Goal: Complete application form: Complete application form

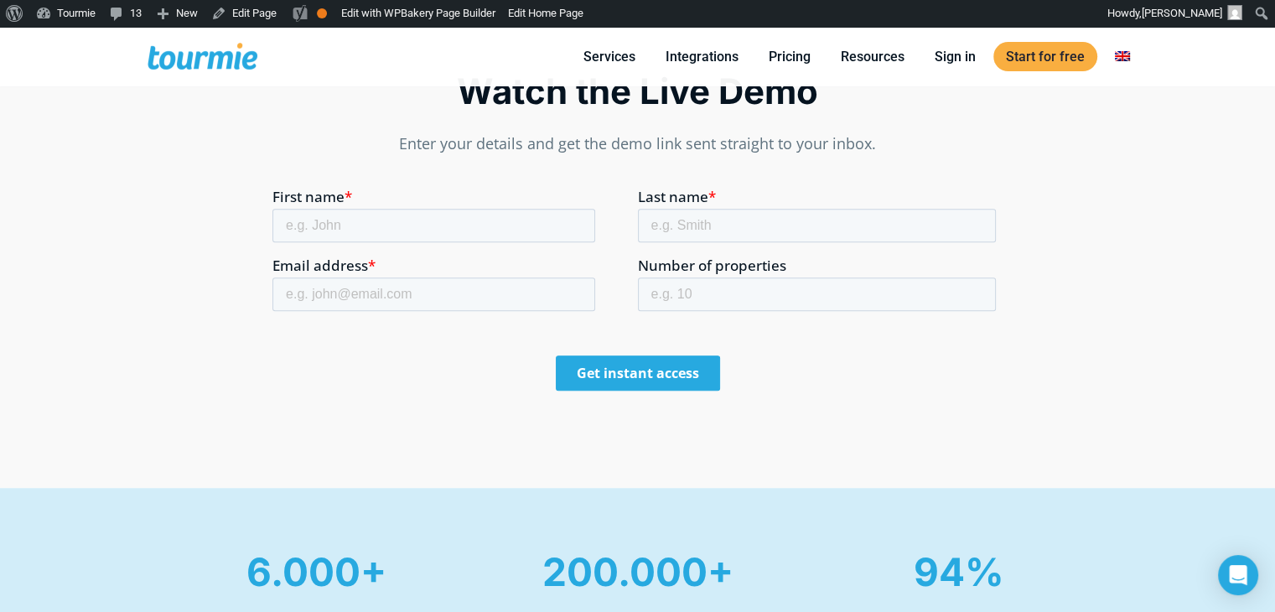
scroll to position [1013, 0]
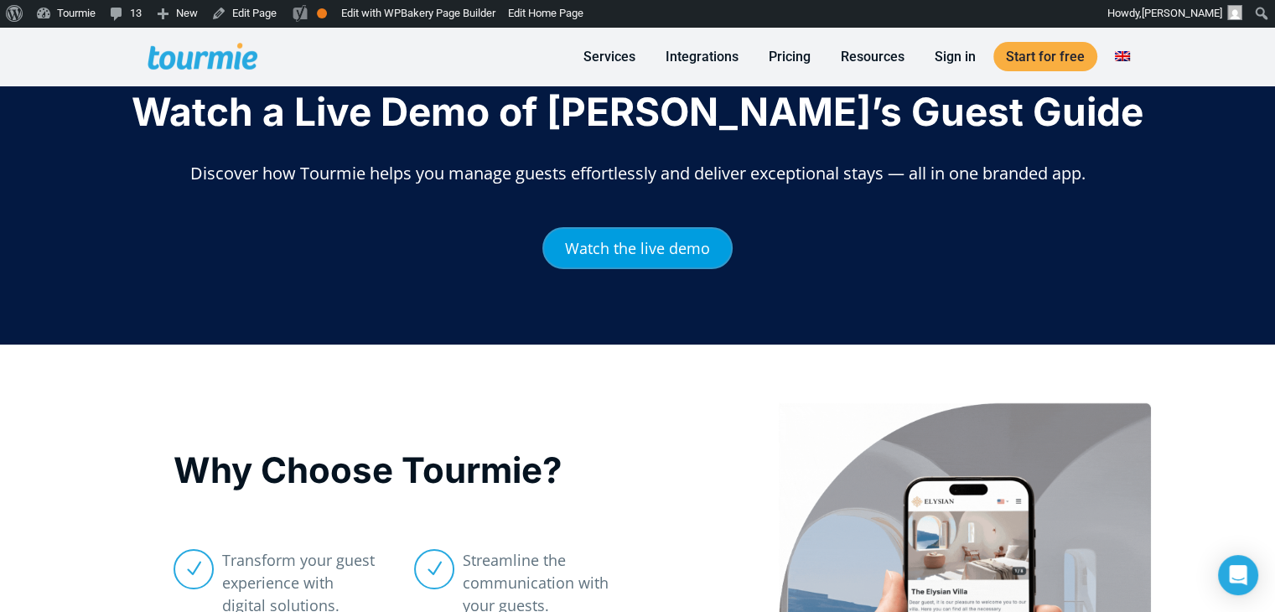
click at [640, 259] on link "Watch the live demo" at bounding box center [637, 248] width 190 height 42
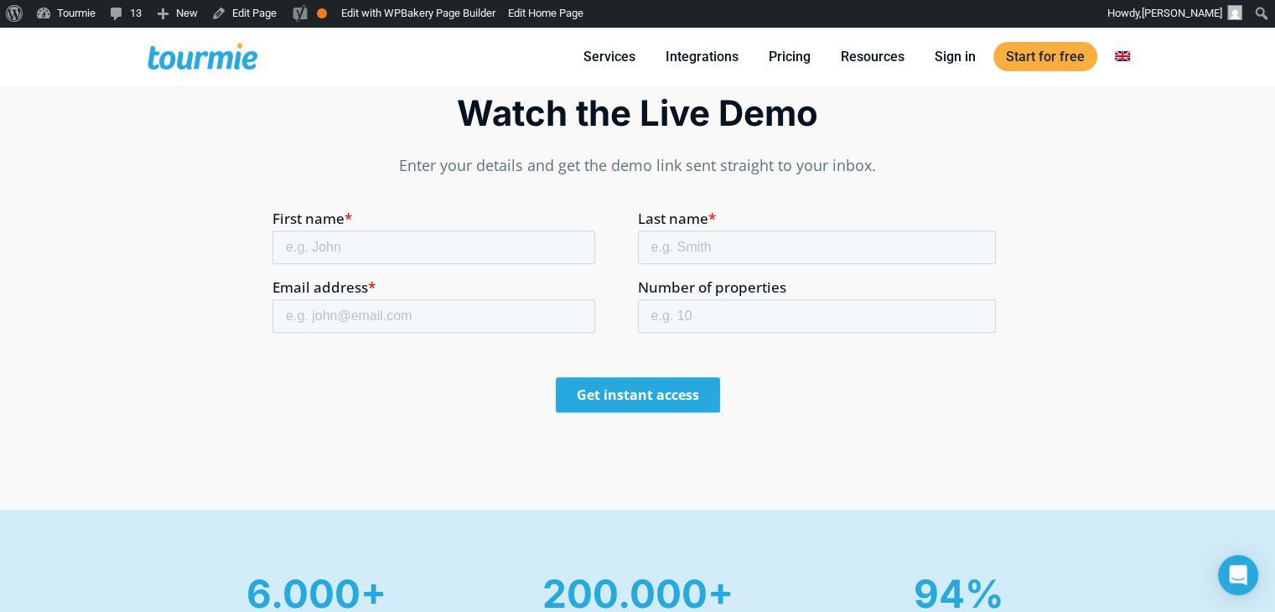
scroll to position [975, 0]
click at [431, 252] on input "First name *" at bounding box center [433, 247] width 323 height 34
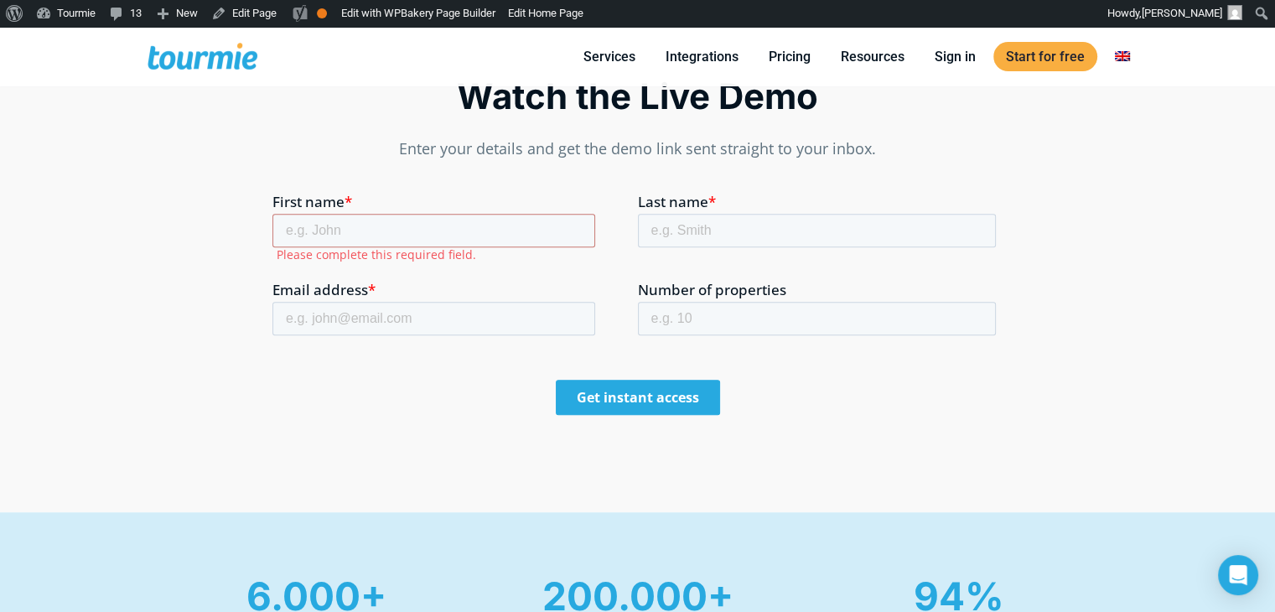
scroll to position [989, 0]
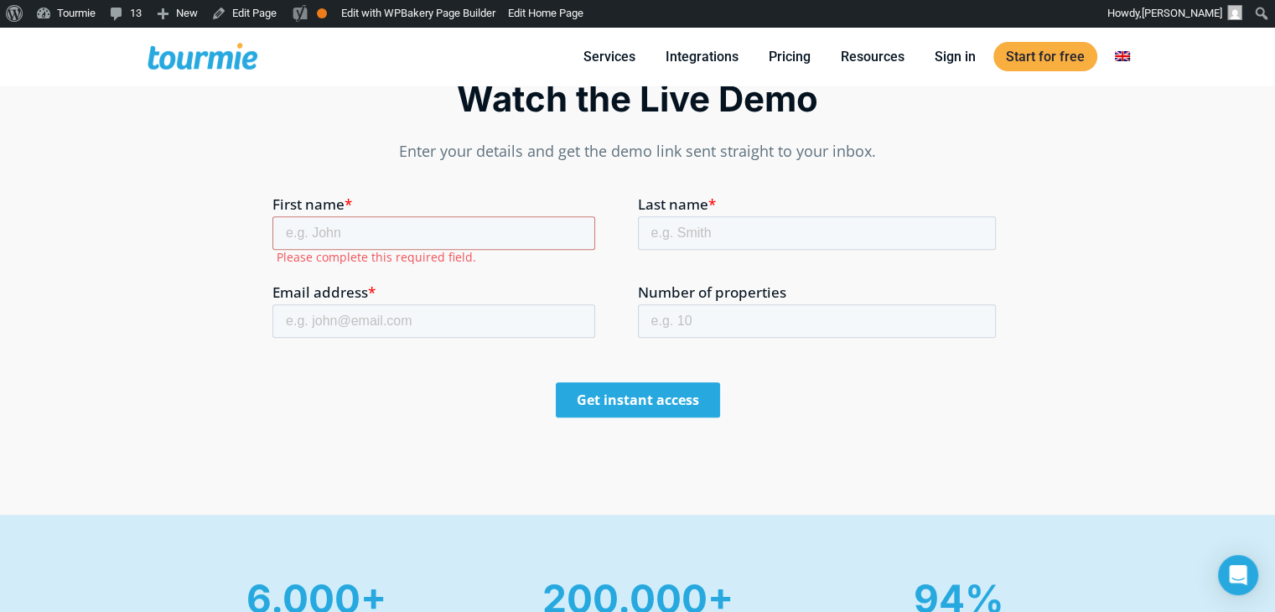
drag, startPoint x: 368, startPoint y: 208, endPoint x: 365, endPoint y: 217, distance: 9.8
click at [368, 208] on label "First name *" at bounding box center [454, 204] width 365 height 17
click at [368, 216] on input "First name *" at bounding box center [433, 233] width 323 height 34
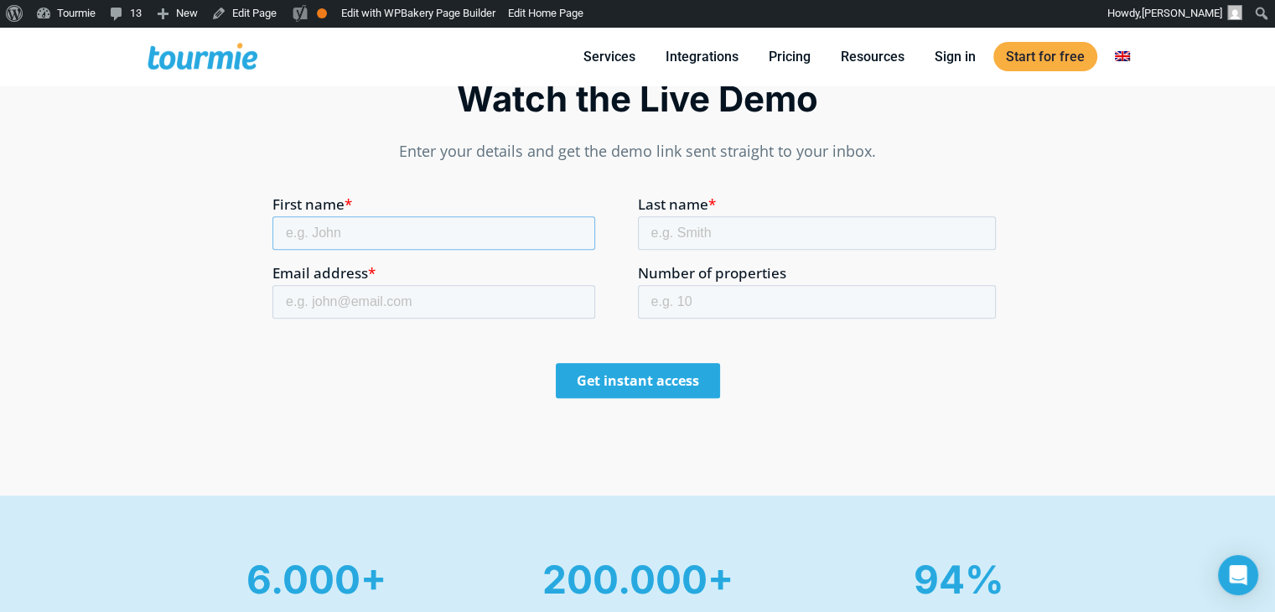
click at [364, 222] on input "First name *" at bounding box center [433, 233] width 323 height 34
type input "[PERSON_NAME]"
click at [707, 225] on input "Last name *" at bounding box center [817, 233] width 359 height 34
type input "ΣΠΙΘΟΥΡΗ"
click at [495, 287] on input "Email address *" at bounding box center [433, 302] width 323 height 34
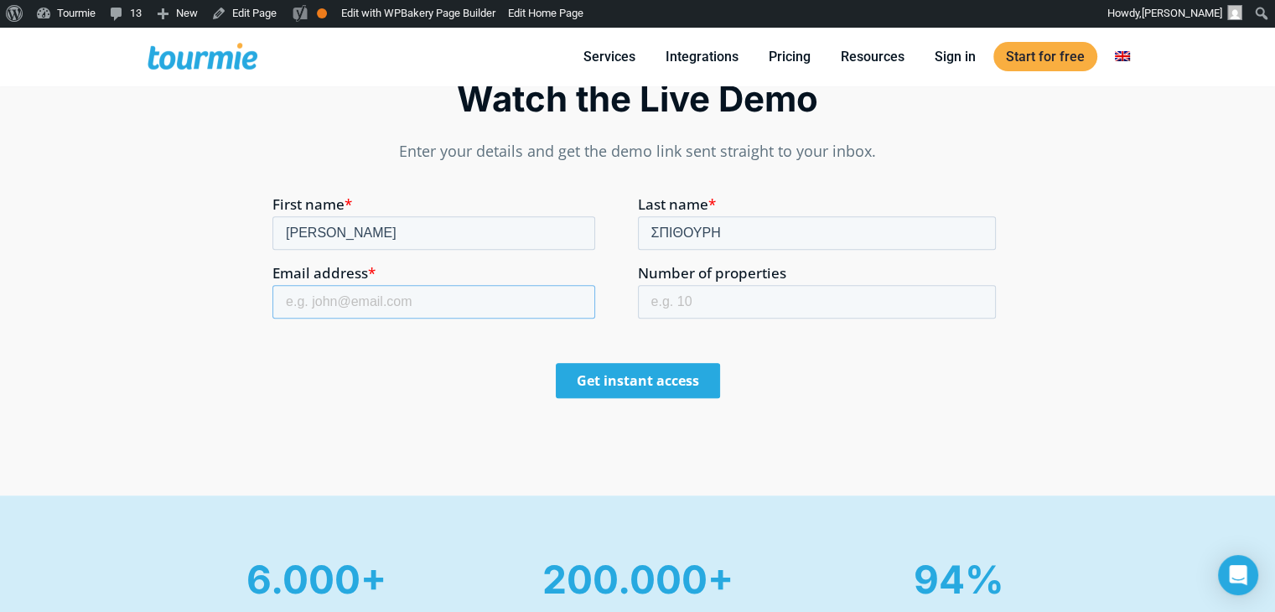
type input "[EMAIL_ADDRESS][DOMAIN_NAME]"
click at [674, 282] on div "Number of properties" at bounding box center [820, 292] width 365 height 54
click at [683, 297] on input "Number of properties" at bounding box center [817, 302] width 359 height 34
type input "4"
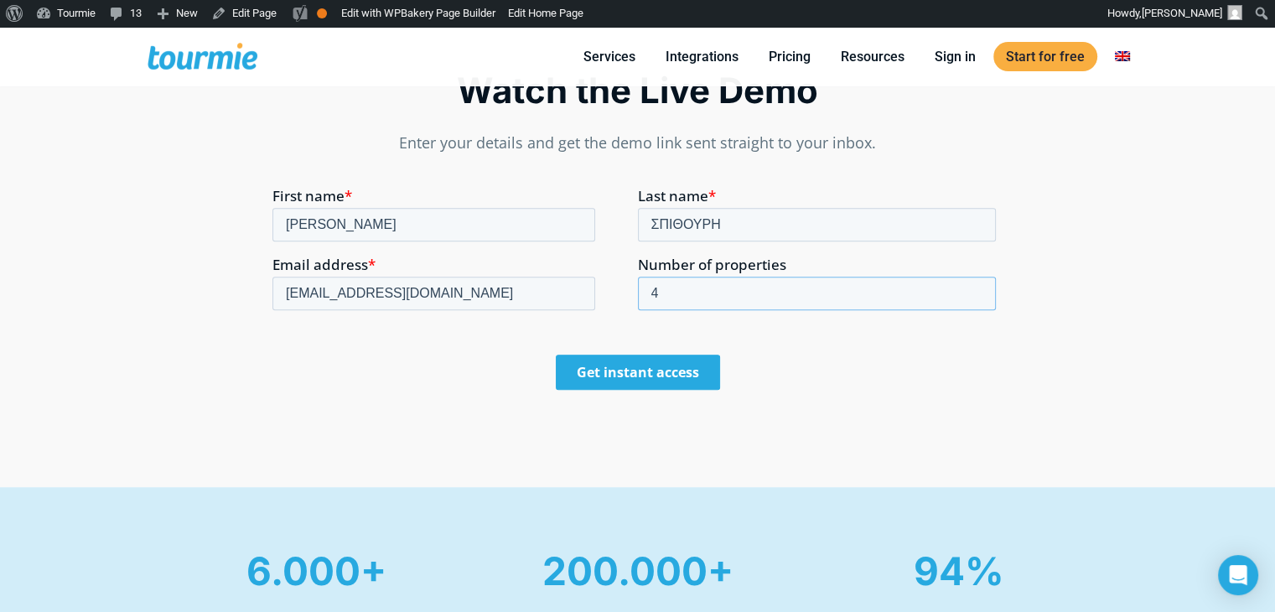
scroll to position [965, 0]
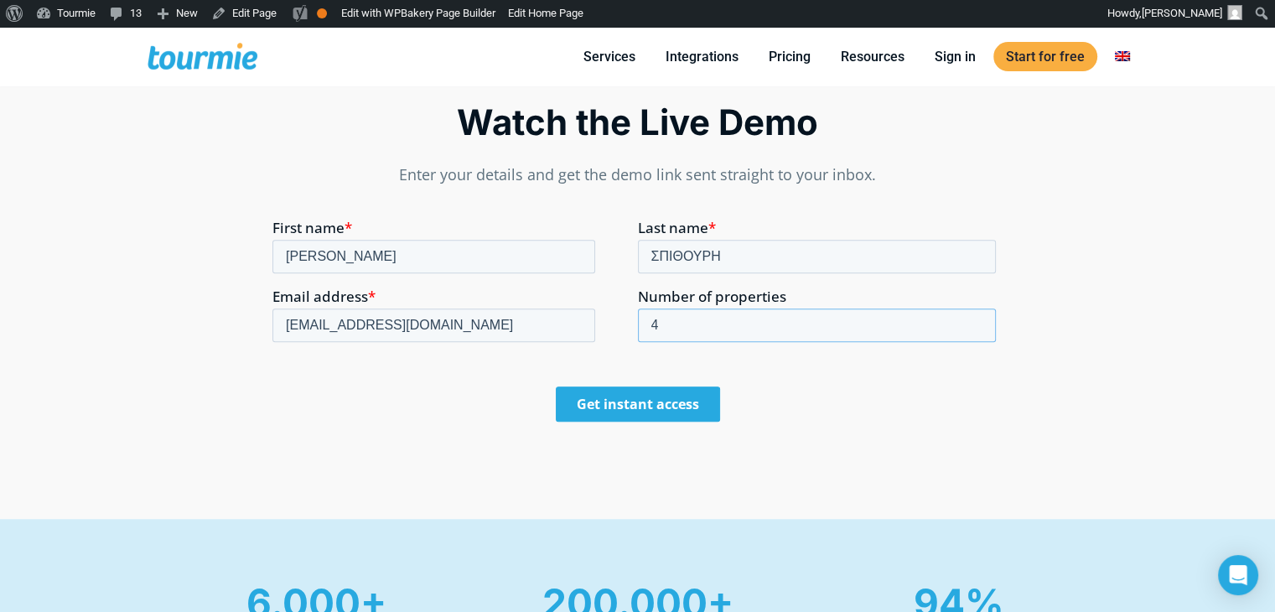
drag, startPoint x: 755, startPoint y: 334, endPoint x: 566, endPoint y: 328, distance: 188.6
click at [588, 325] on fieldset "Email address * [EMAIL_ADDRESS][DOMAIN_NAME] Number of properties 4" at bounding box center [637, 322] width 730 height 69
click at [703, 258] on input "ΣΠΙΘΟΥΡΗ" at bounding box center [817, 257] width 359 height 34
type input "ΣΠΙΘΟΡΗ"
drag, startPoint x: 738, startPoint y: 255, endPoint x: 637, endPoint y: 249, distance: 101.6
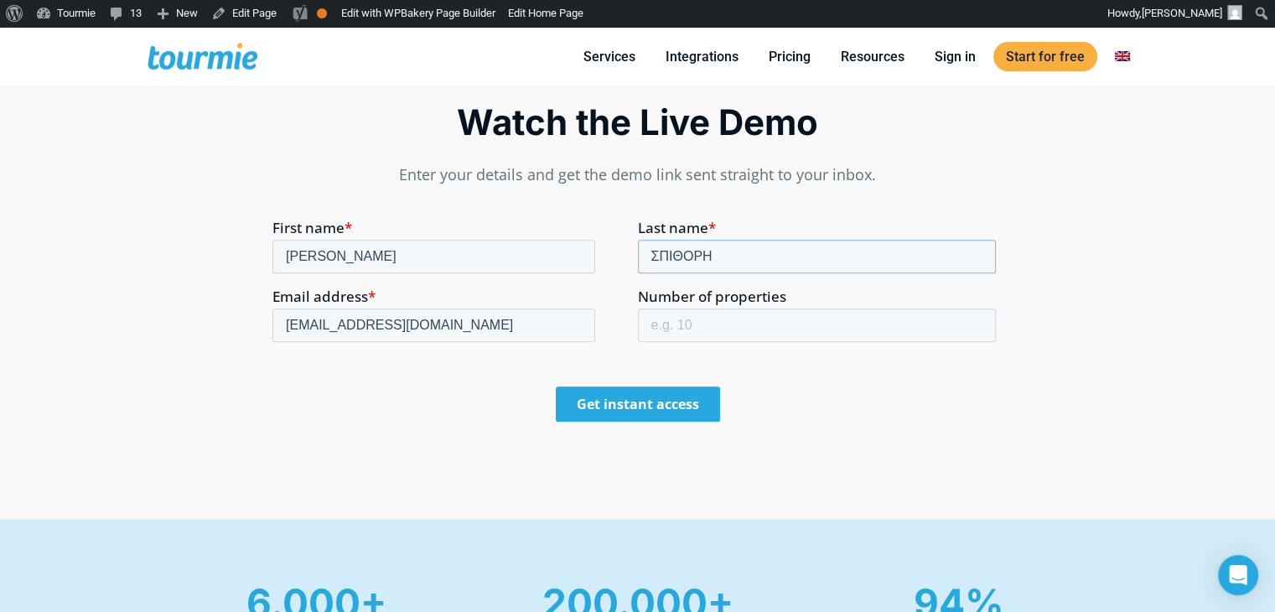
click at [638, 249] on input "ΣΠΙΘΟΡΗ" at bounding box center [817, 257] width 359 height 34
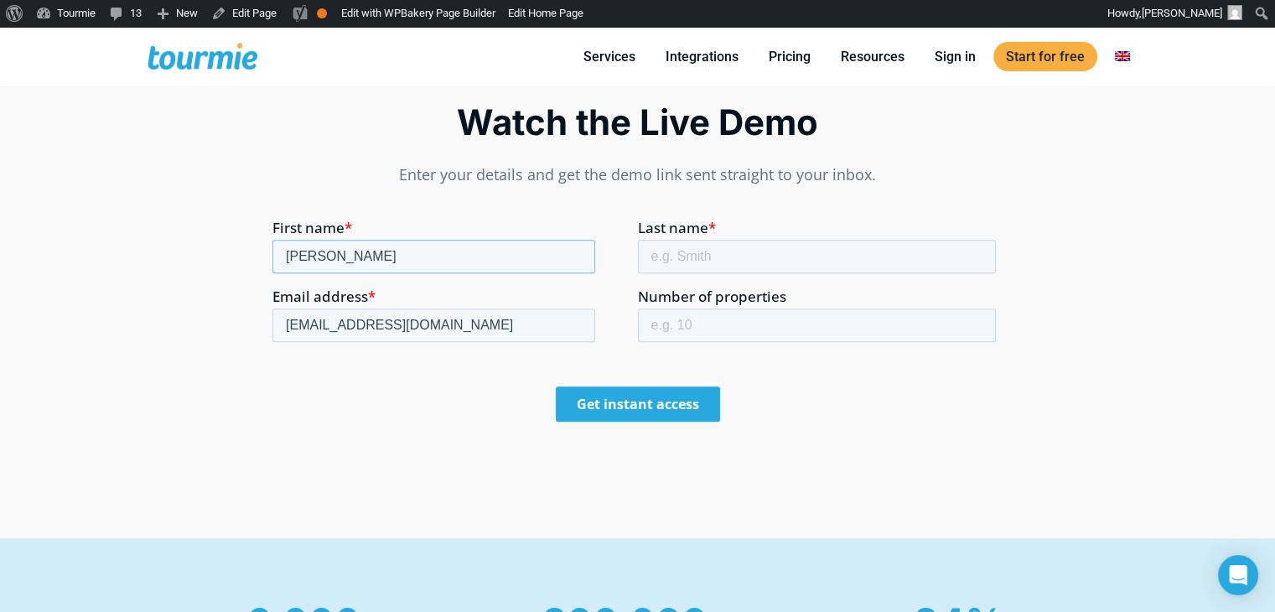
click at [509, 256] on input "[PERSON_NAME]" at bounding box center [433, 257] width 323 height 34
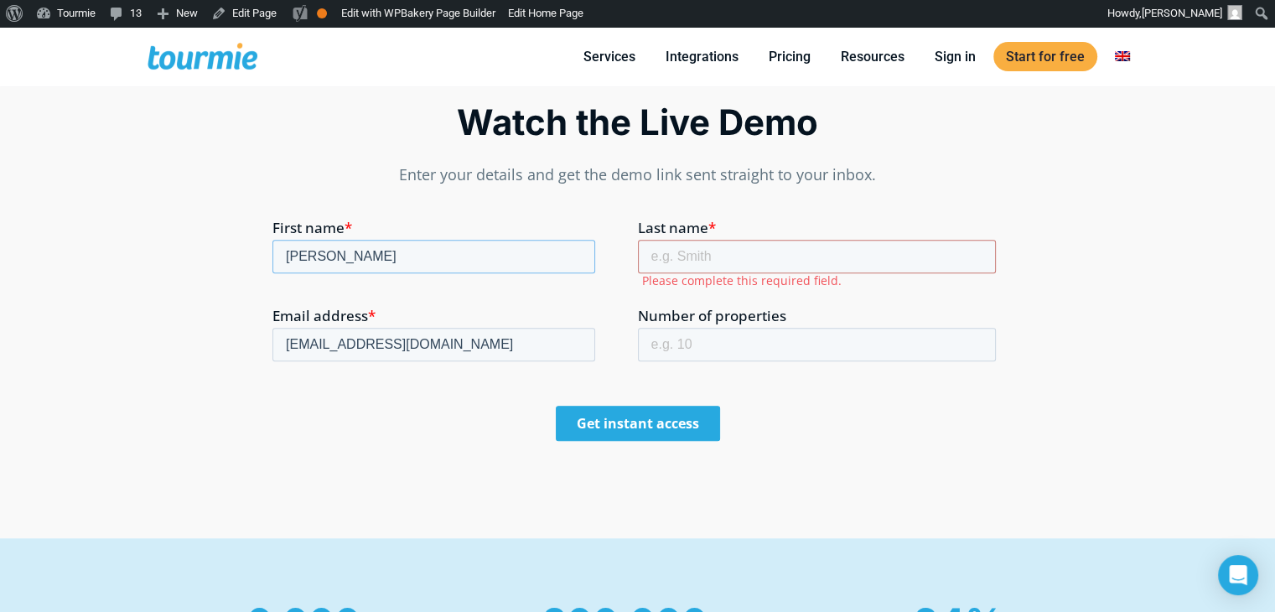
click at [509, 256] on input "[PERSON_NAME]" at bounding box center [433, 257] width 323 height 34
click at [469, 329] on input "[EMAIL_ADDRESS][DOMAIN_NAME]" at bounding box center [433, 345] width 323 height 34
type input "support@tourmie."
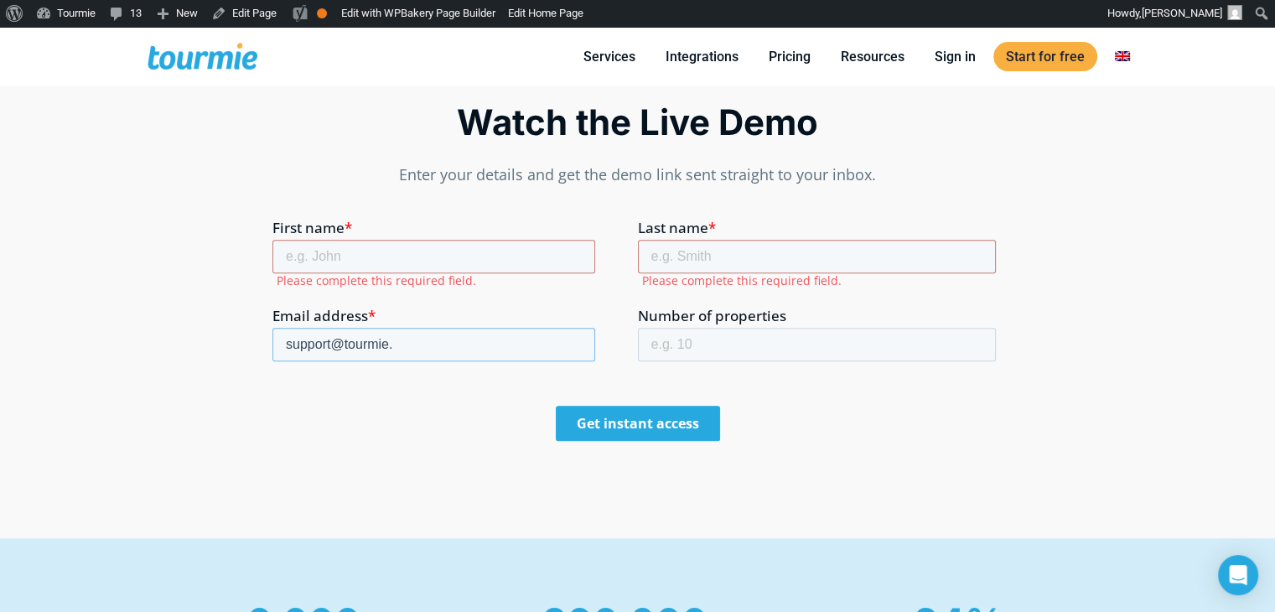
click at [469, 329] on input "support@tourmie." at bounding box center [433, 345] width 323 height 34
click at [489, 308] on label "Email address *" at bounding box center [454, 316] width 365 height 17
click at [489, 328] on input "Email address *" at bounding box center [433, 345] width 323 height 34
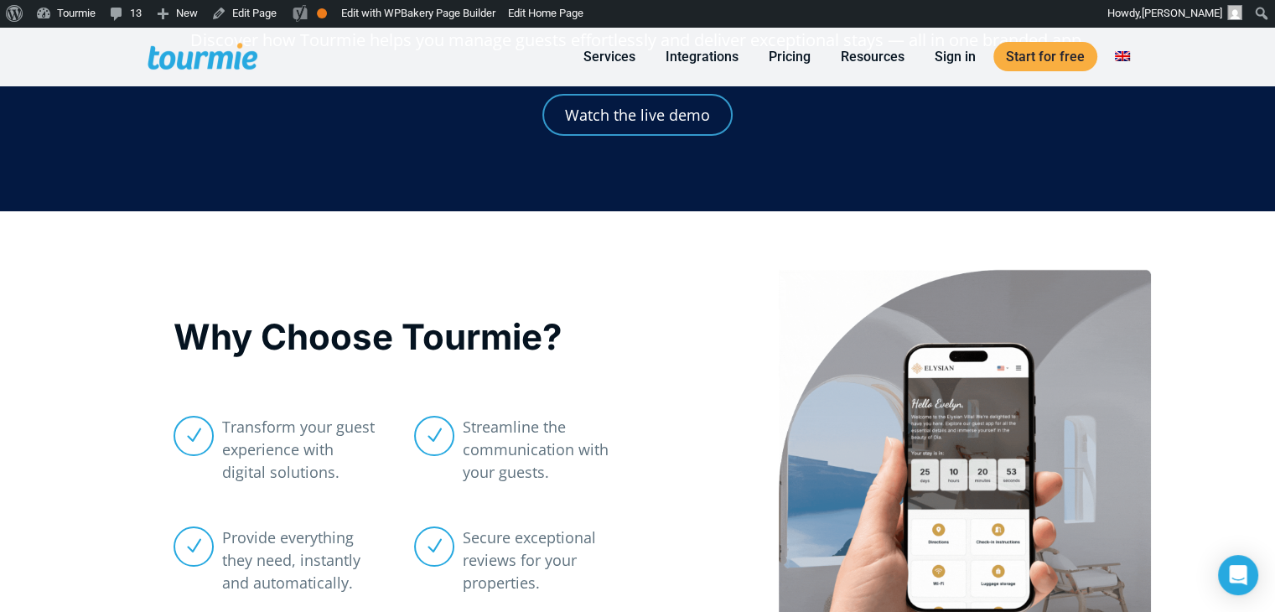
scroll to position [0, 0]
